Goal: Find specific fact: Find specific fact

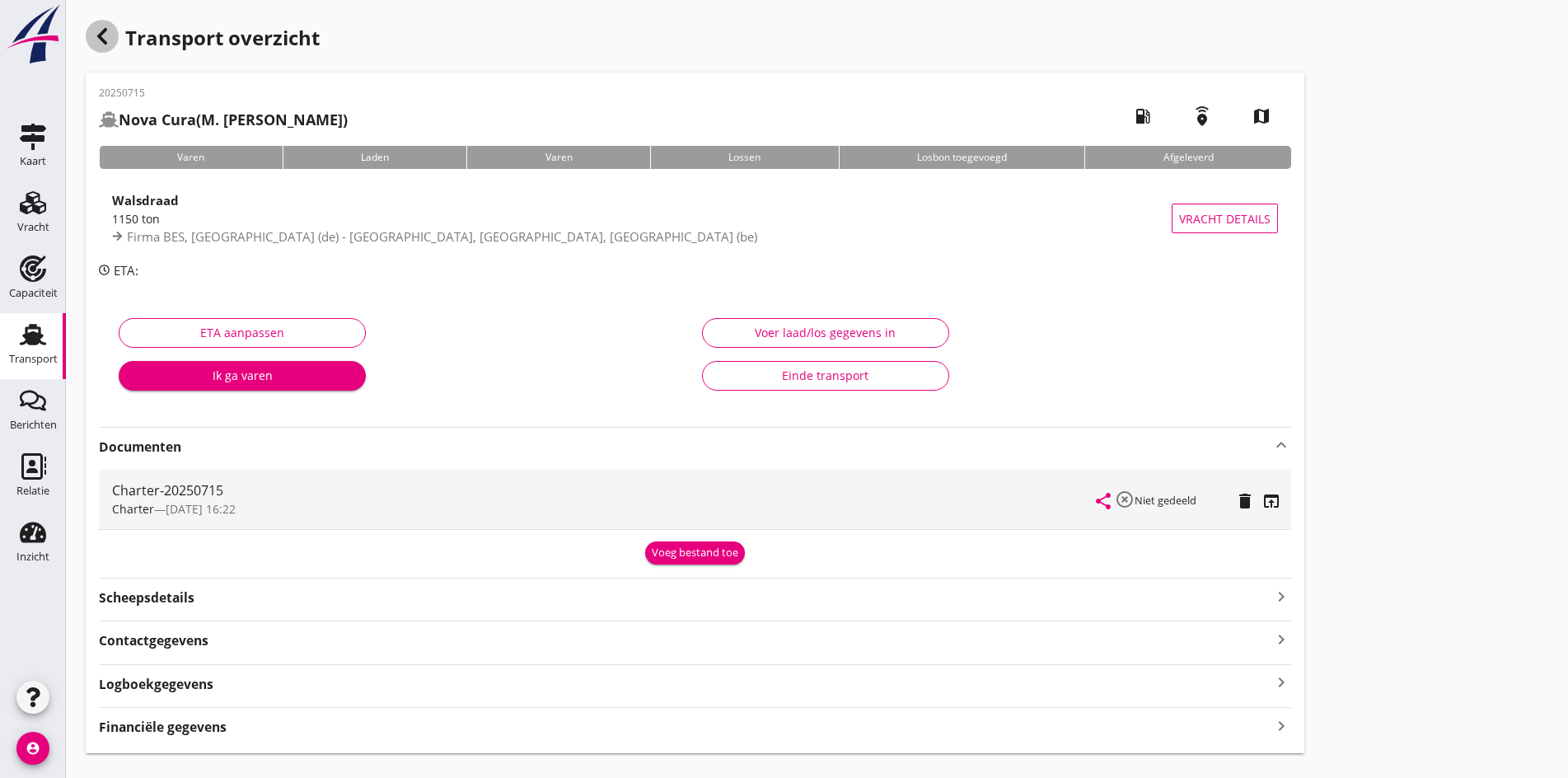
click at [105, 37] on icon "button" at bounding box center [102, 36] width 20 height 20
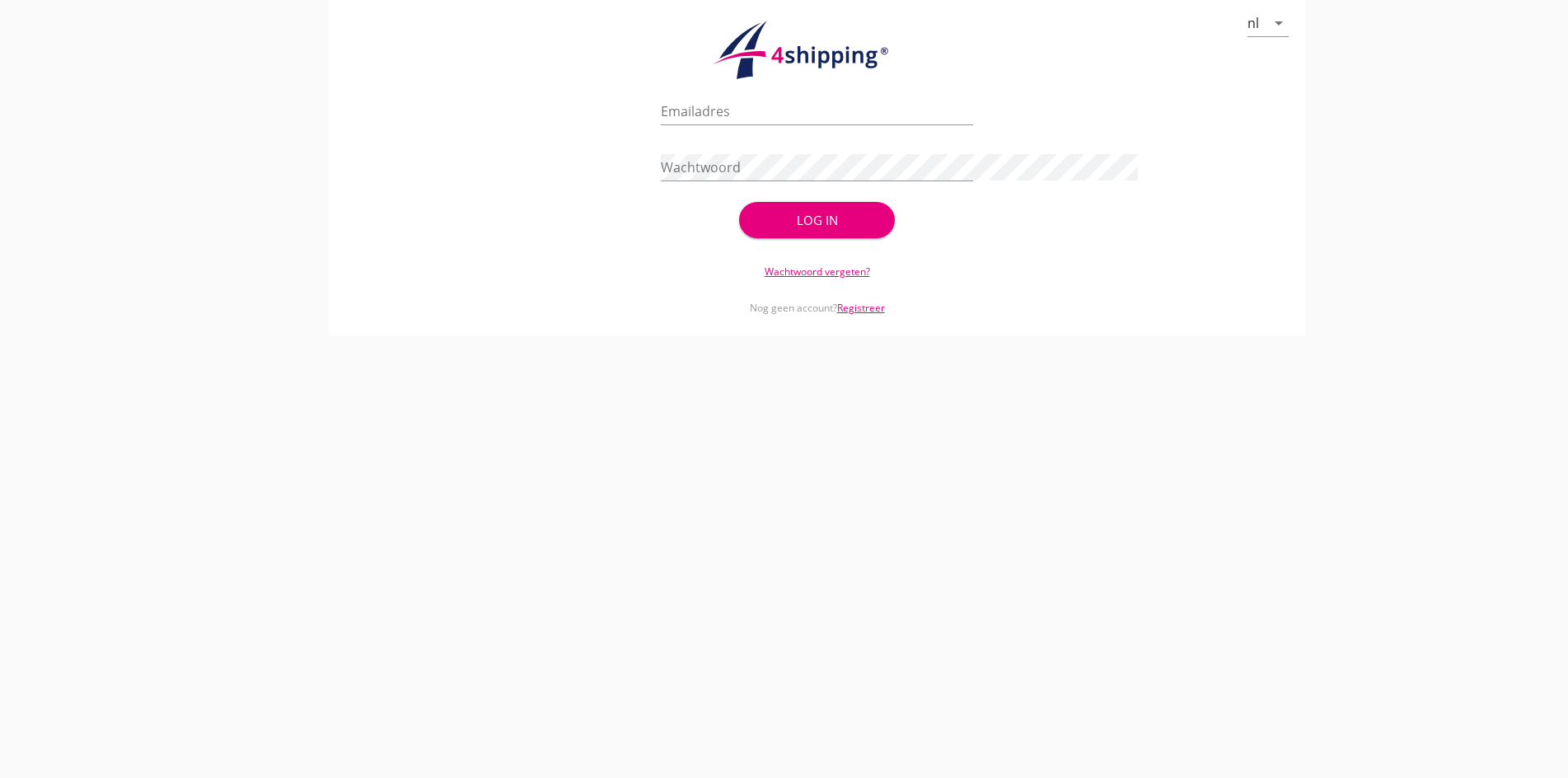
type input "[PERSON_NAME][EMAIL_ADDRESS][DOMAIN_NAME]"
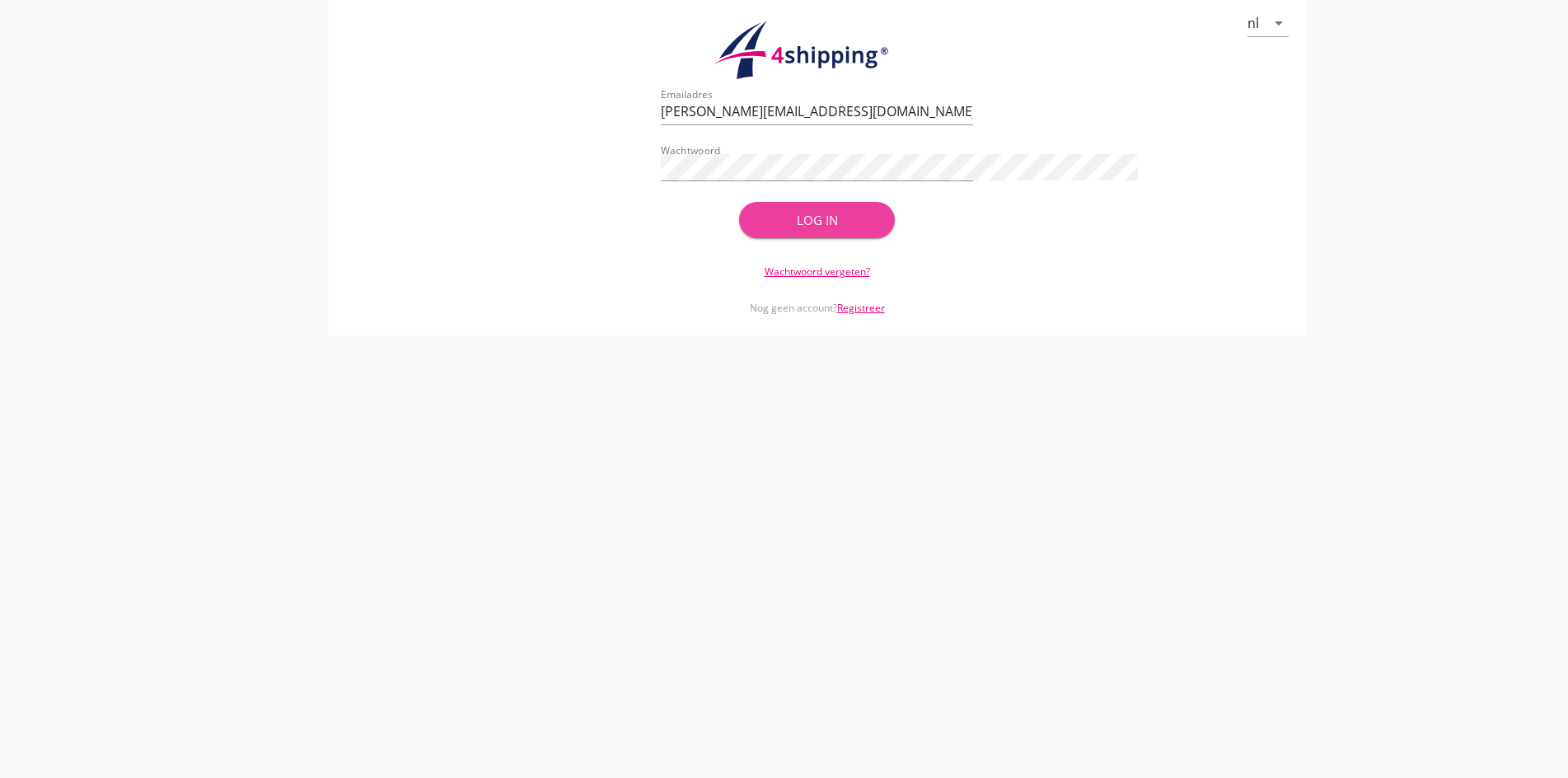
click at [777, 224] on div "Log in" at bounding box center [817, 220] width 104 height 19
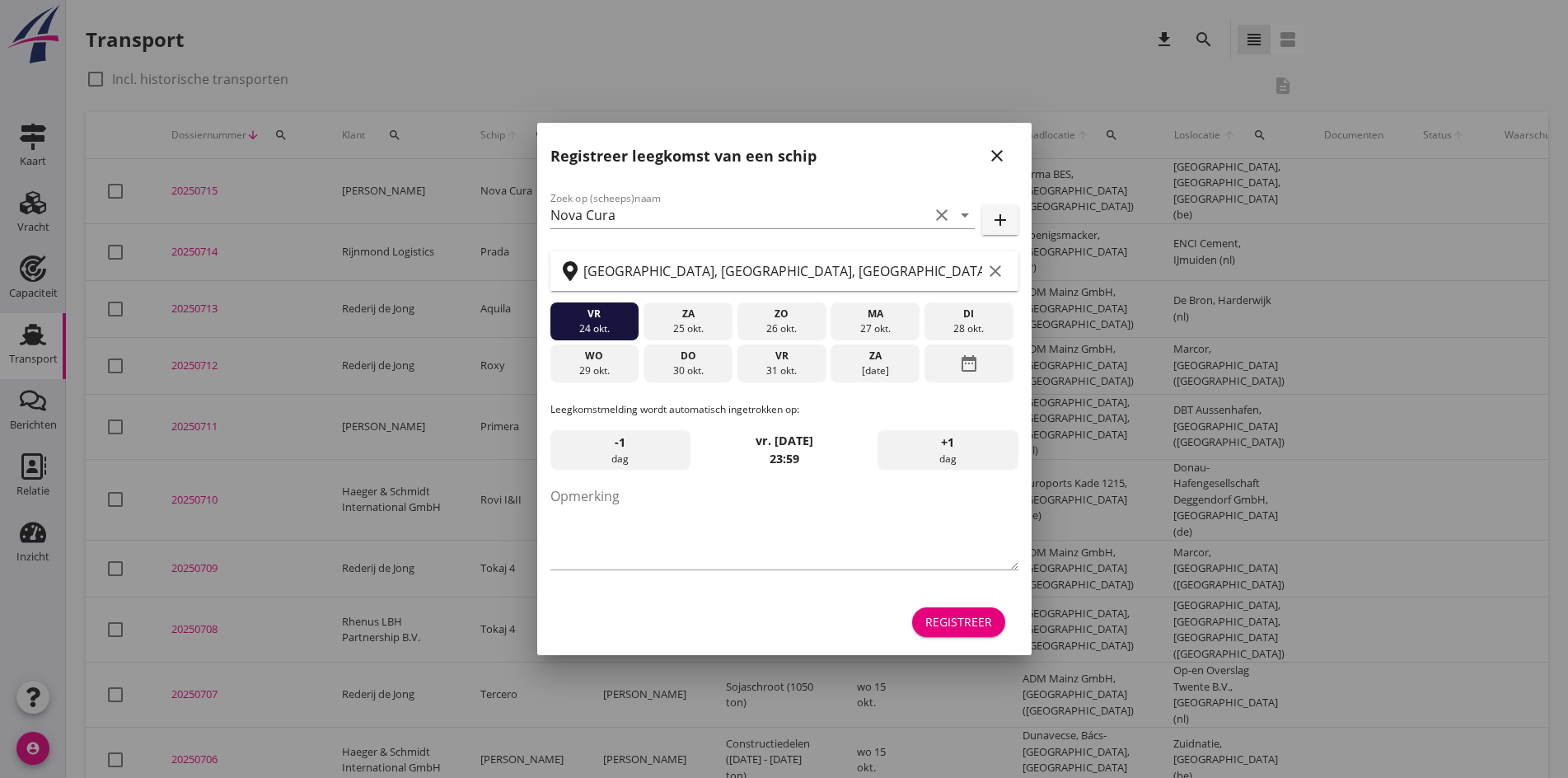
click at [996, 156] on icon "close" at bounding box center [996, 156] width 20 height 20
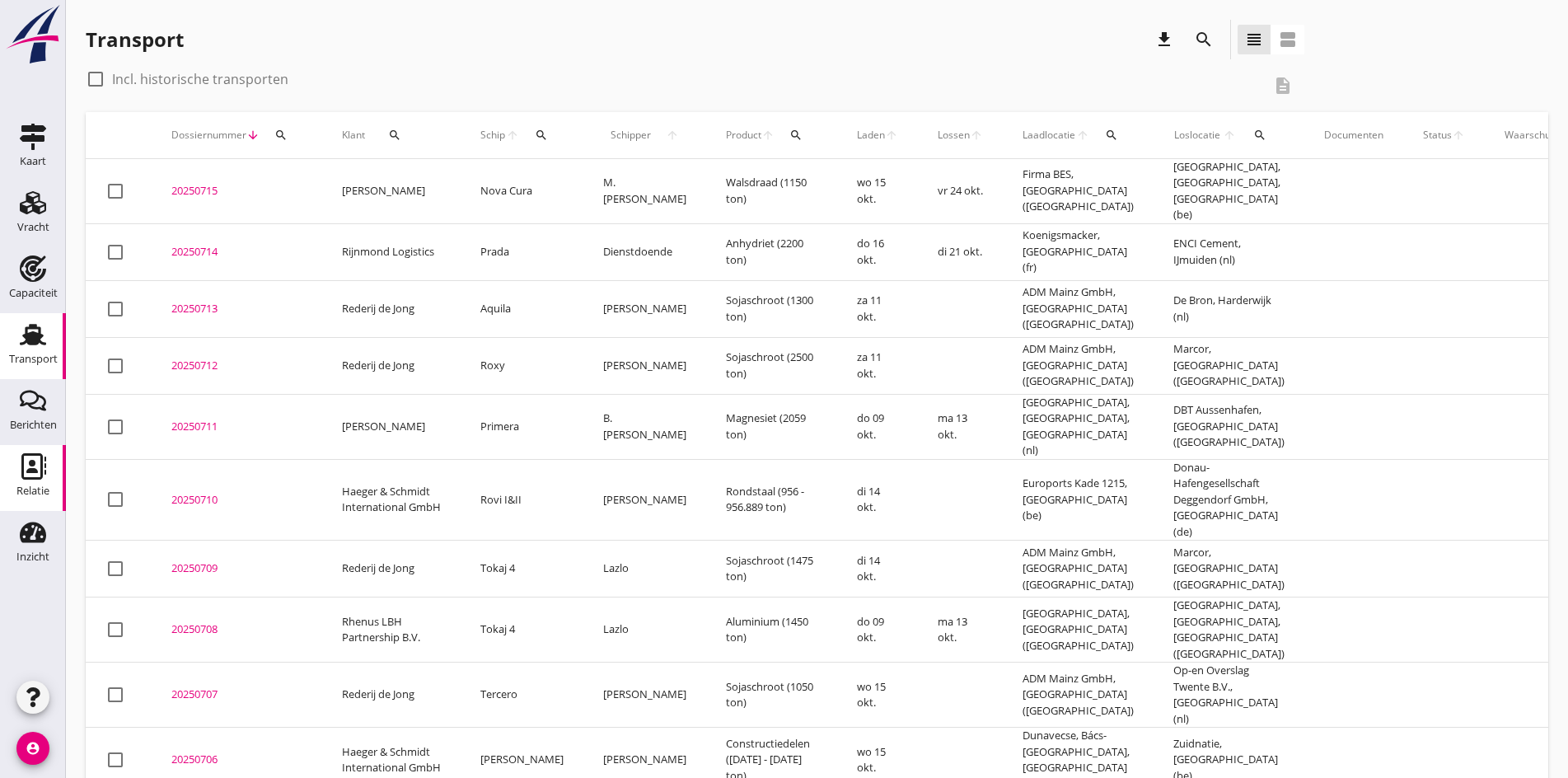
click at [27, 487] on div "Relatie" at bounding box center [33, 491] width 33 height 11
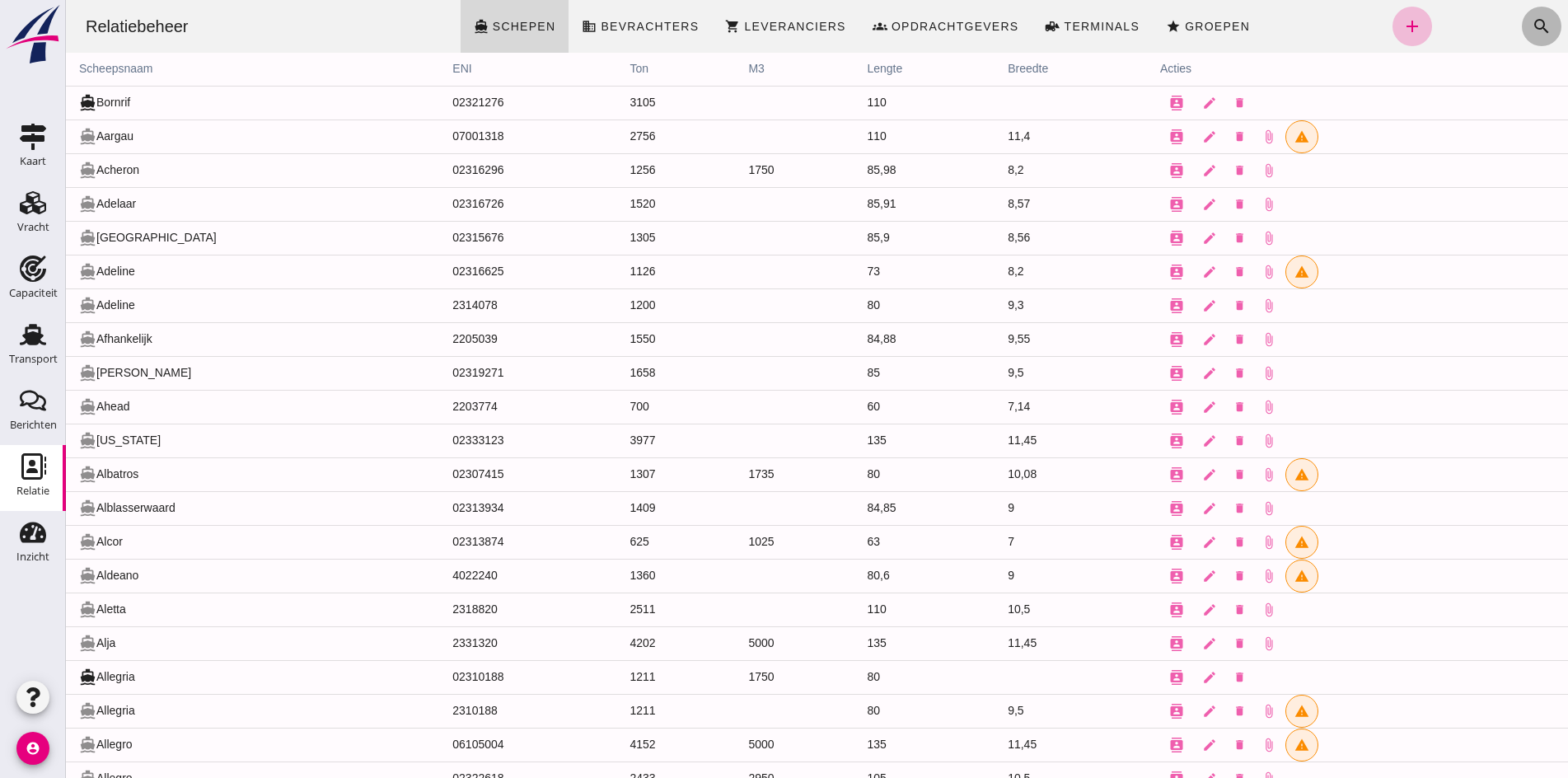
click at [1521, 35] on button "search" at bounding box center [1541, 26] width 39 height 39
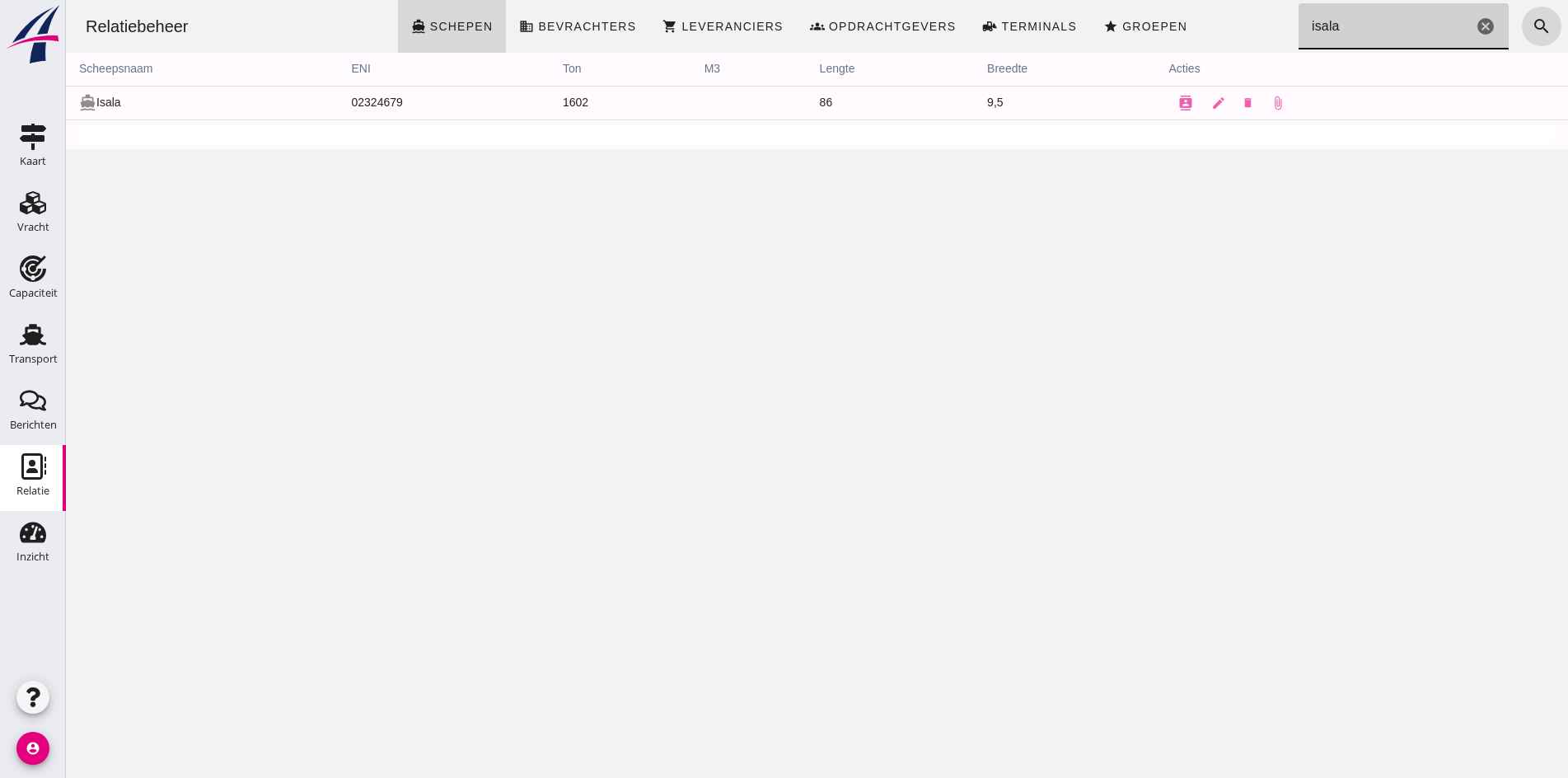
type input "isala"
drag, startPoint x: 404, startPoint y: 102, endPoint x: 335, endPoint y: 106, distance: 69.1
click at [337, 106] on td "02324679" at bounding box center [442, 102] width 211 height 33
copy td "02324679"
